Goal: Information Seeking & Learning: Learn about a topic

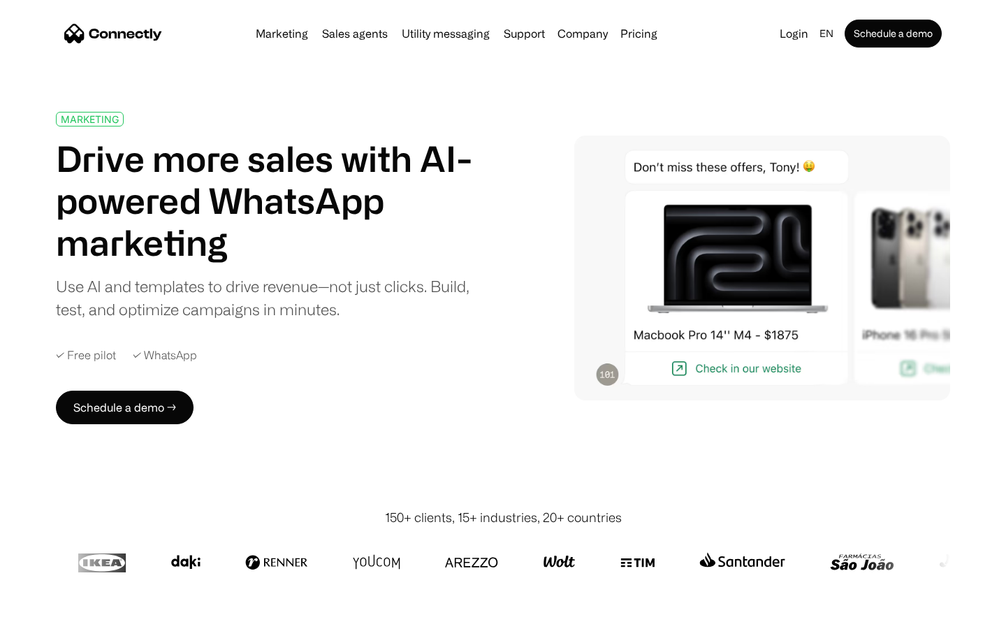
scroll to position [4970, 0]
